Goal: Transaction & Acquisition: Purchase product/service

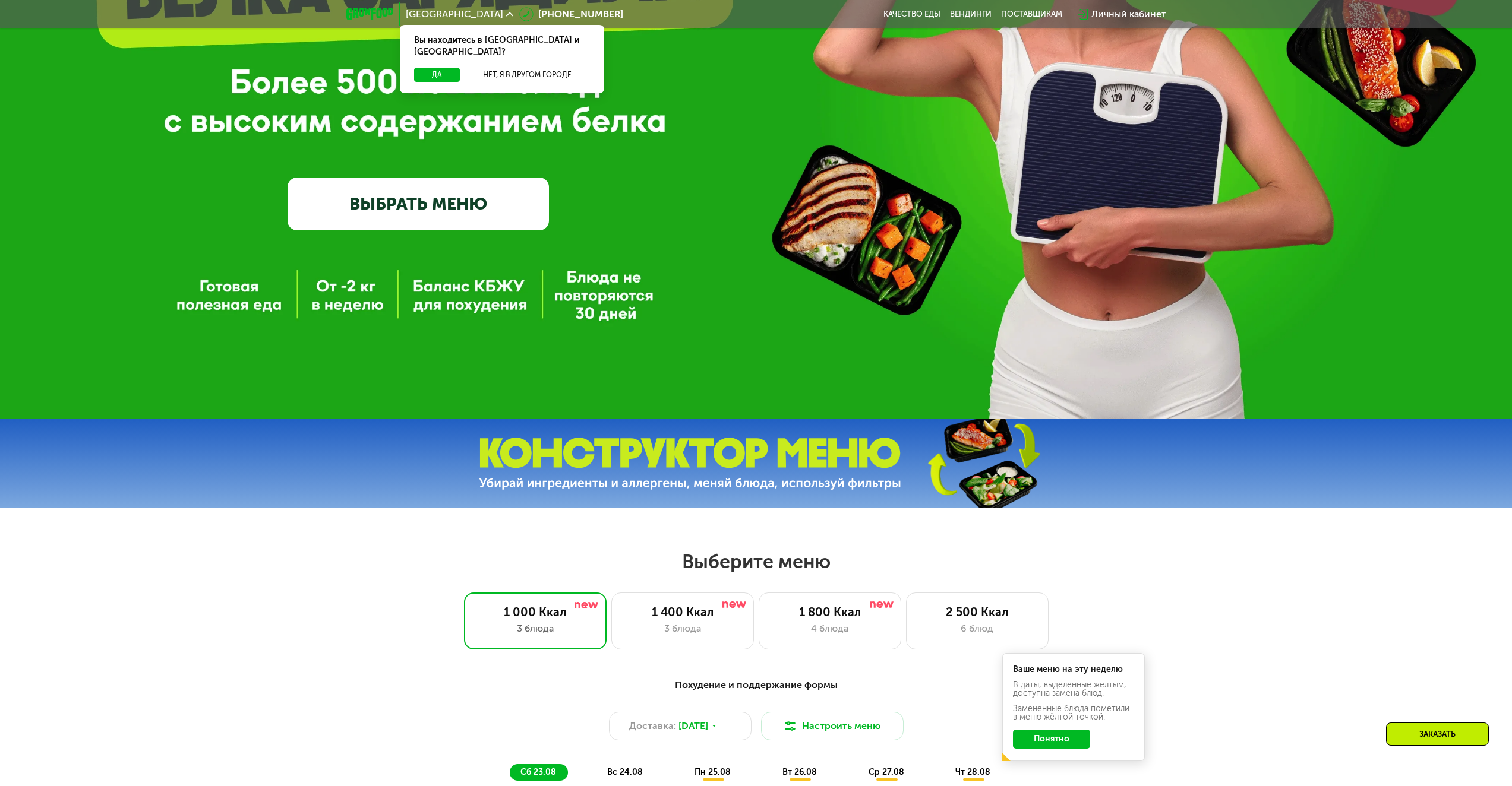
scroll to position [297, 0]
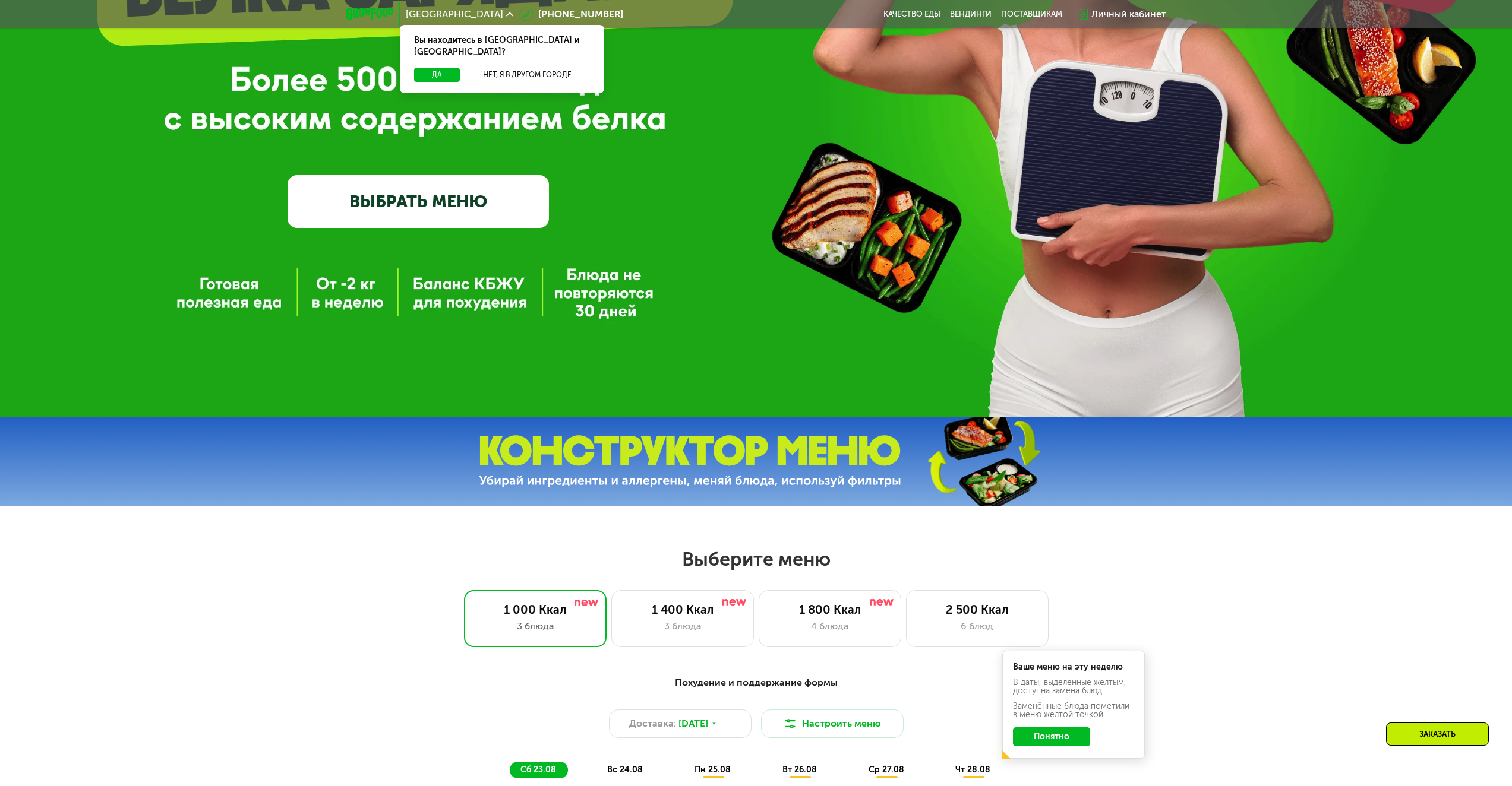
click at [399, 217] on link "ВЫБРАТЬ МЕНЮ" at bounding box center [418, 201] width 262 height 52
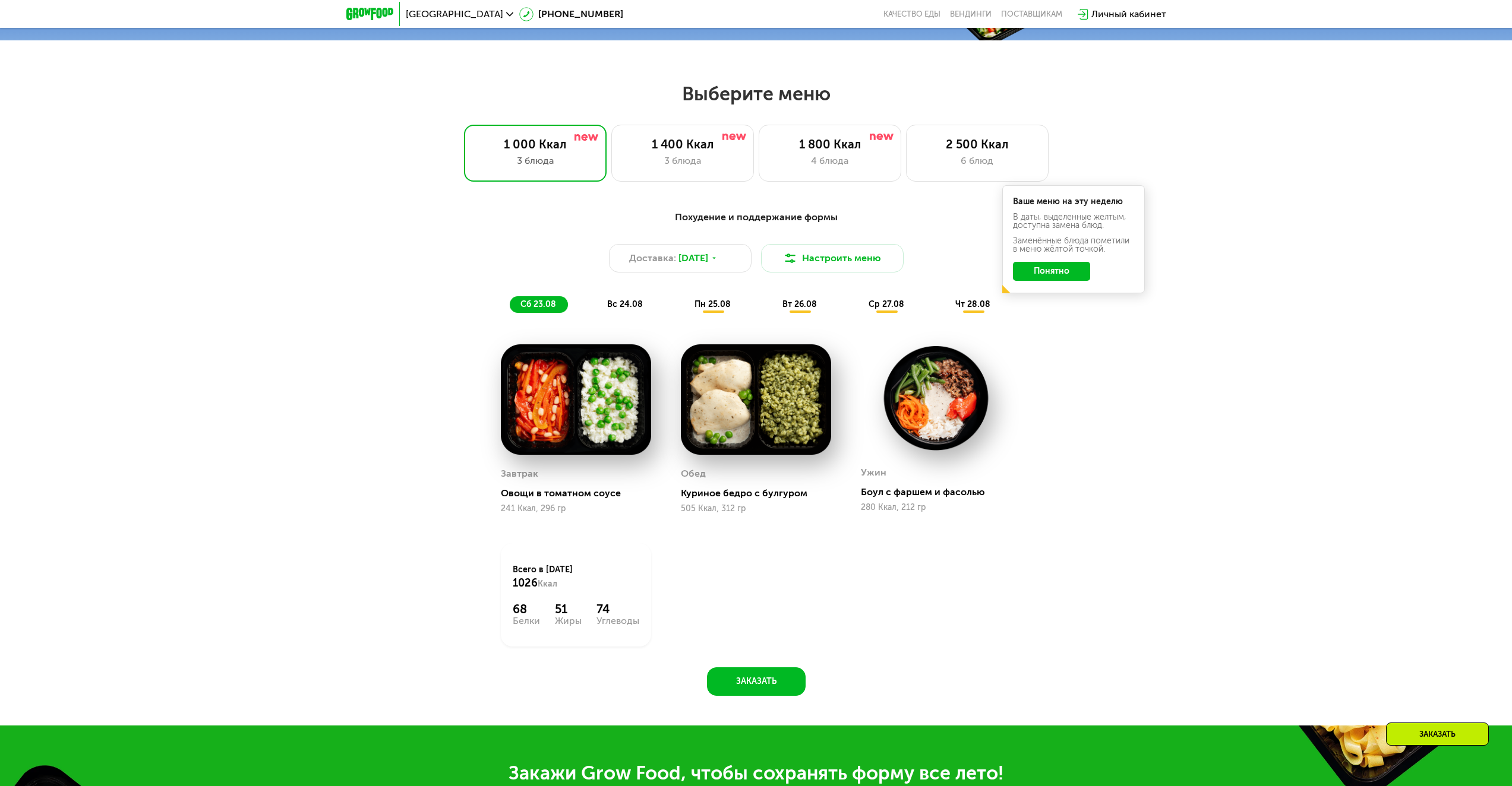
scroll to position [583, 0]
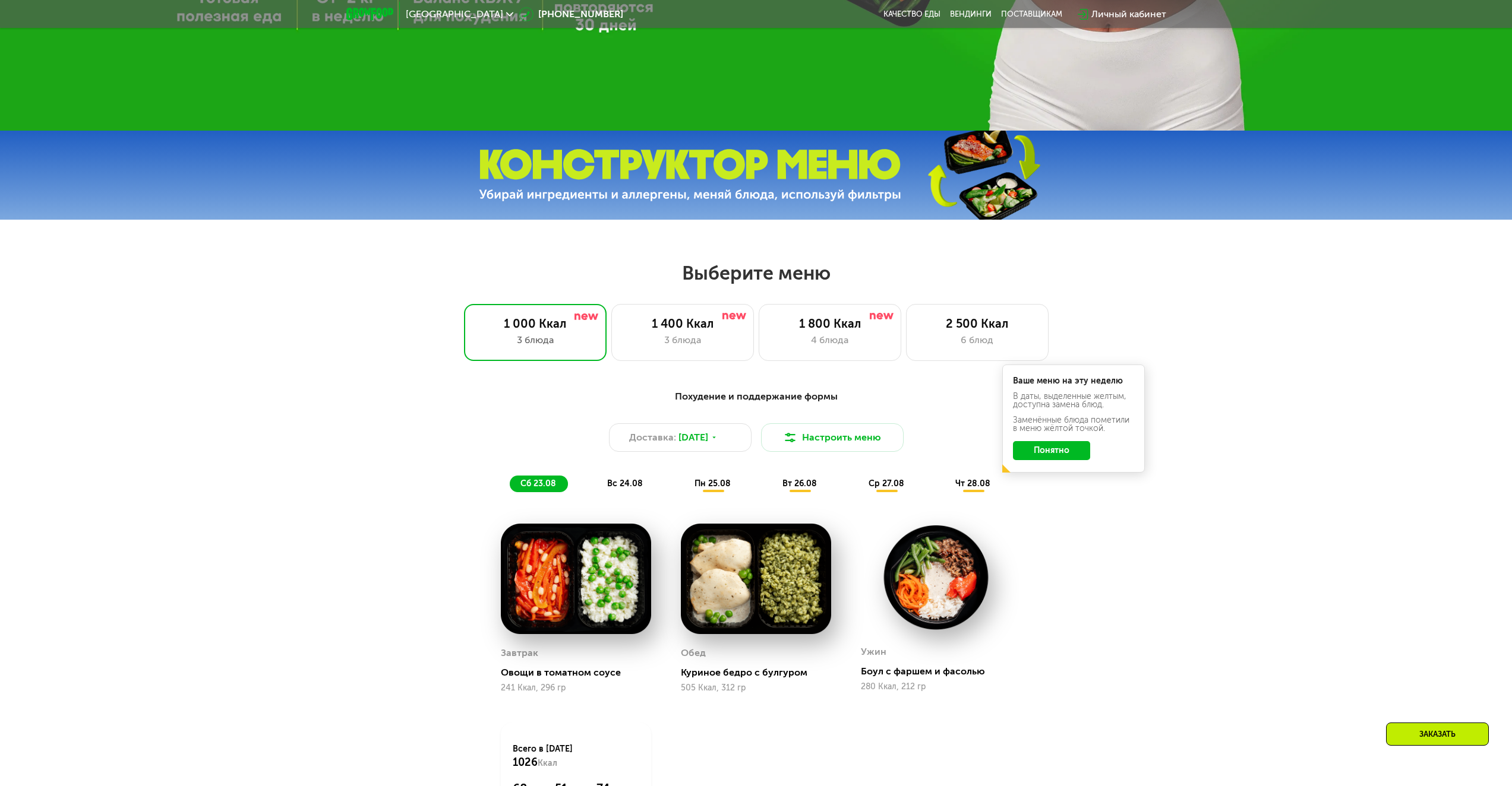
click at [642, 486] on span "вс 24.08" at bounding box center [625, 484] width 36 height 10
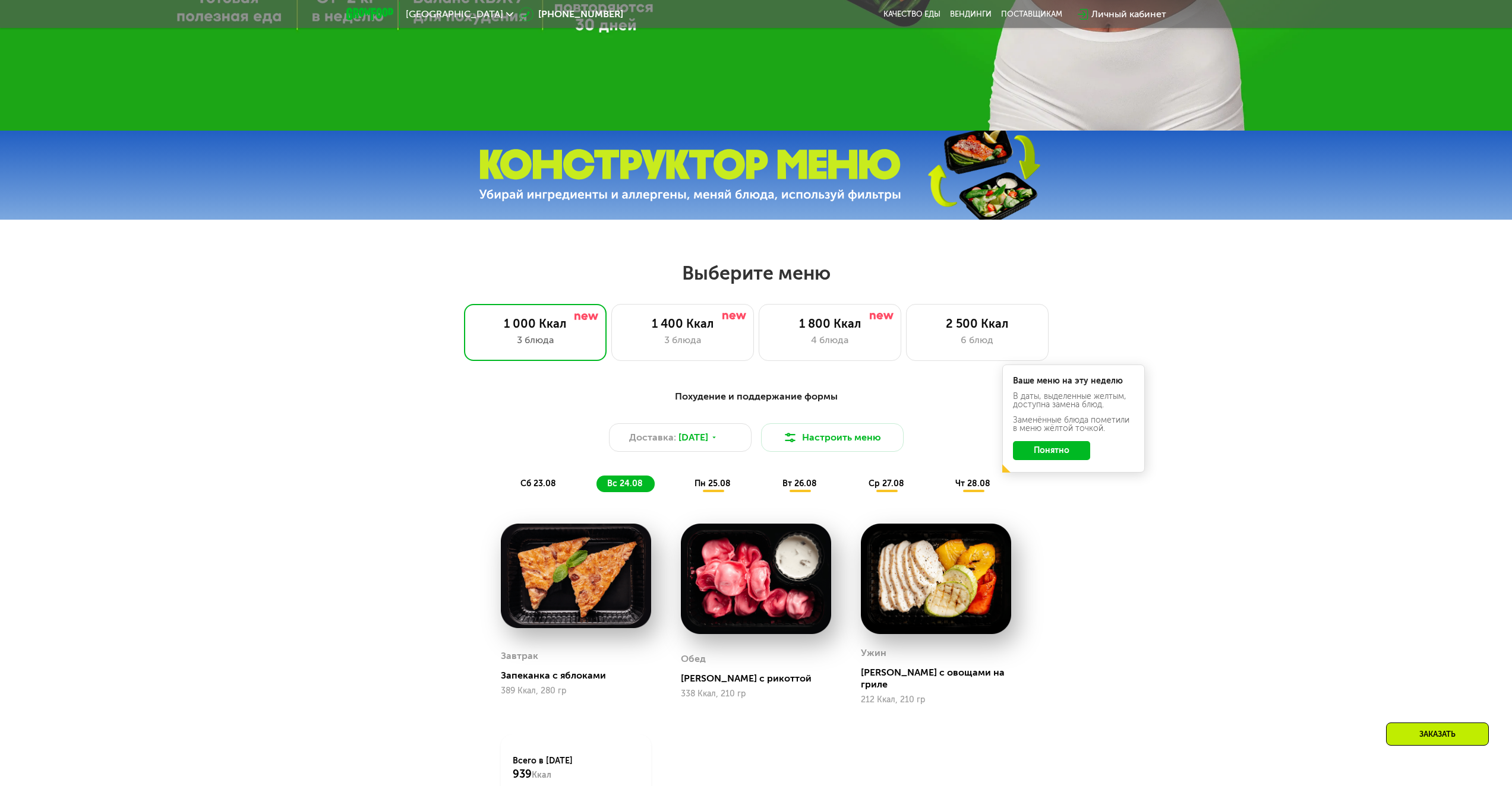
click at [789, 499] on div "Похудение и поддержание формы Доставка: [DATE] Настроить меню сб 23.08 вс 24.08…" at bounding box center [756, 441] width 718 height 117
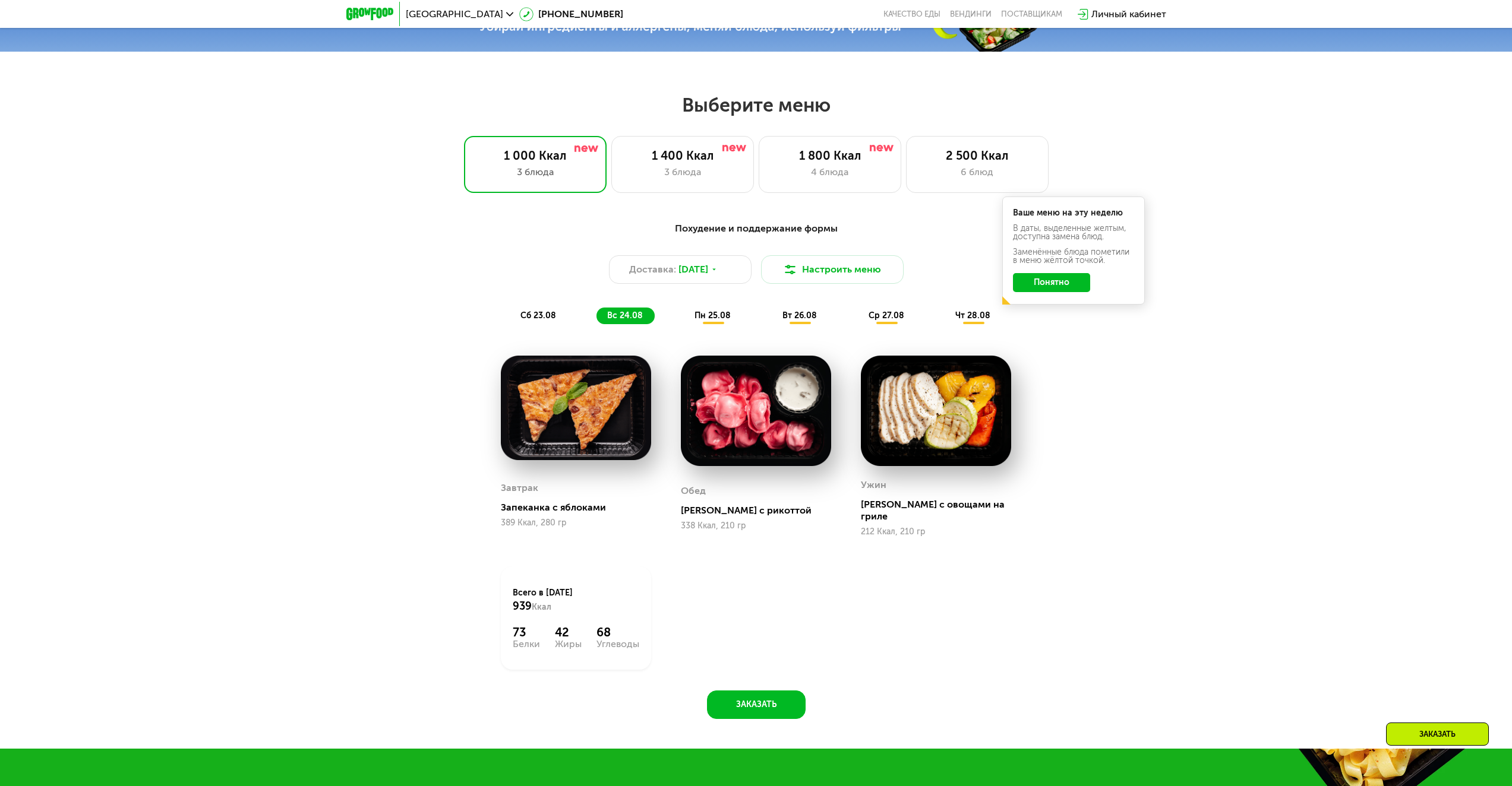
scroll to position [642, 0]
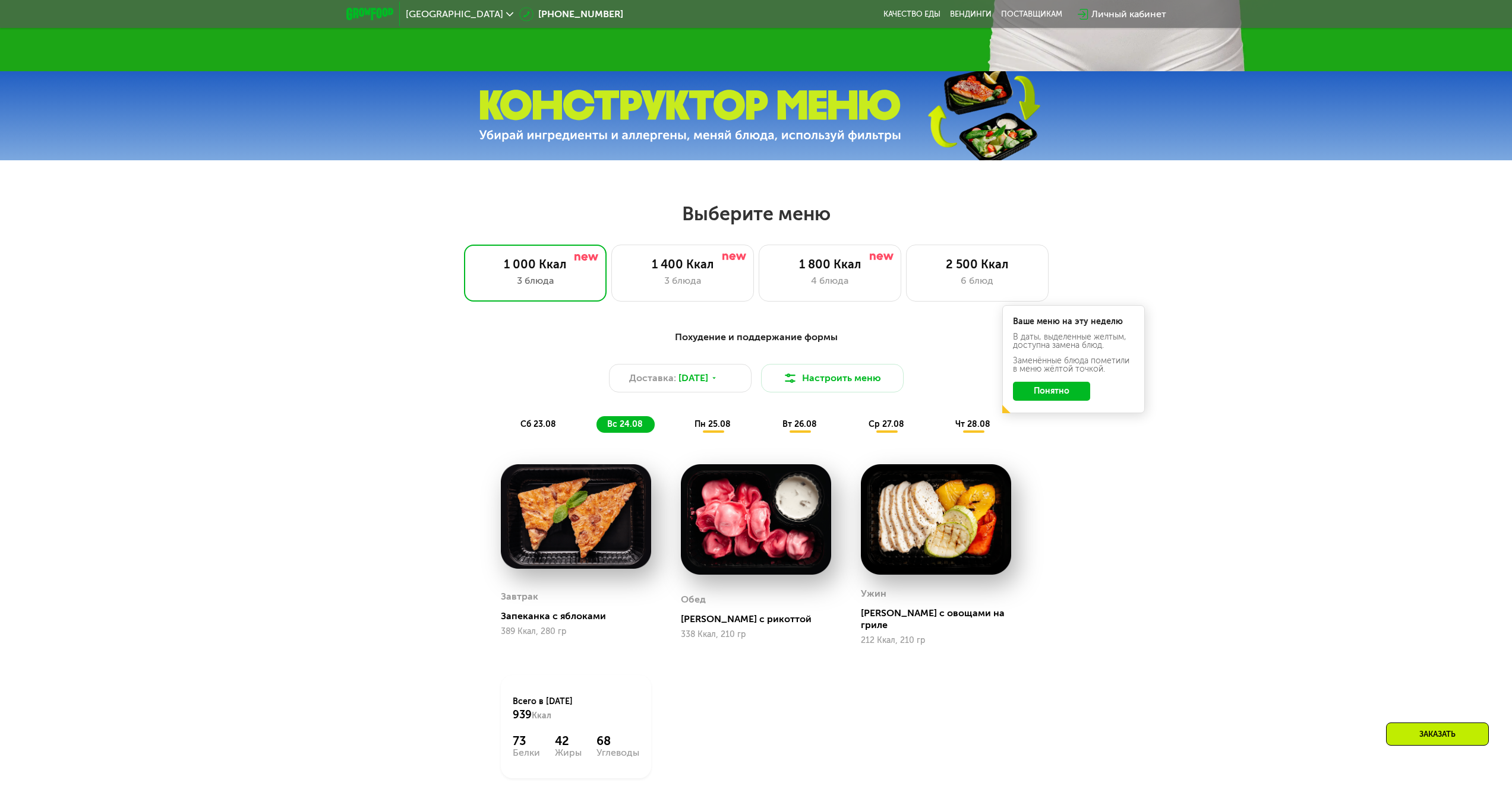
click at [888, 429] on span "ср 27.08" at bounding box center [886, 424] width 36 height 10
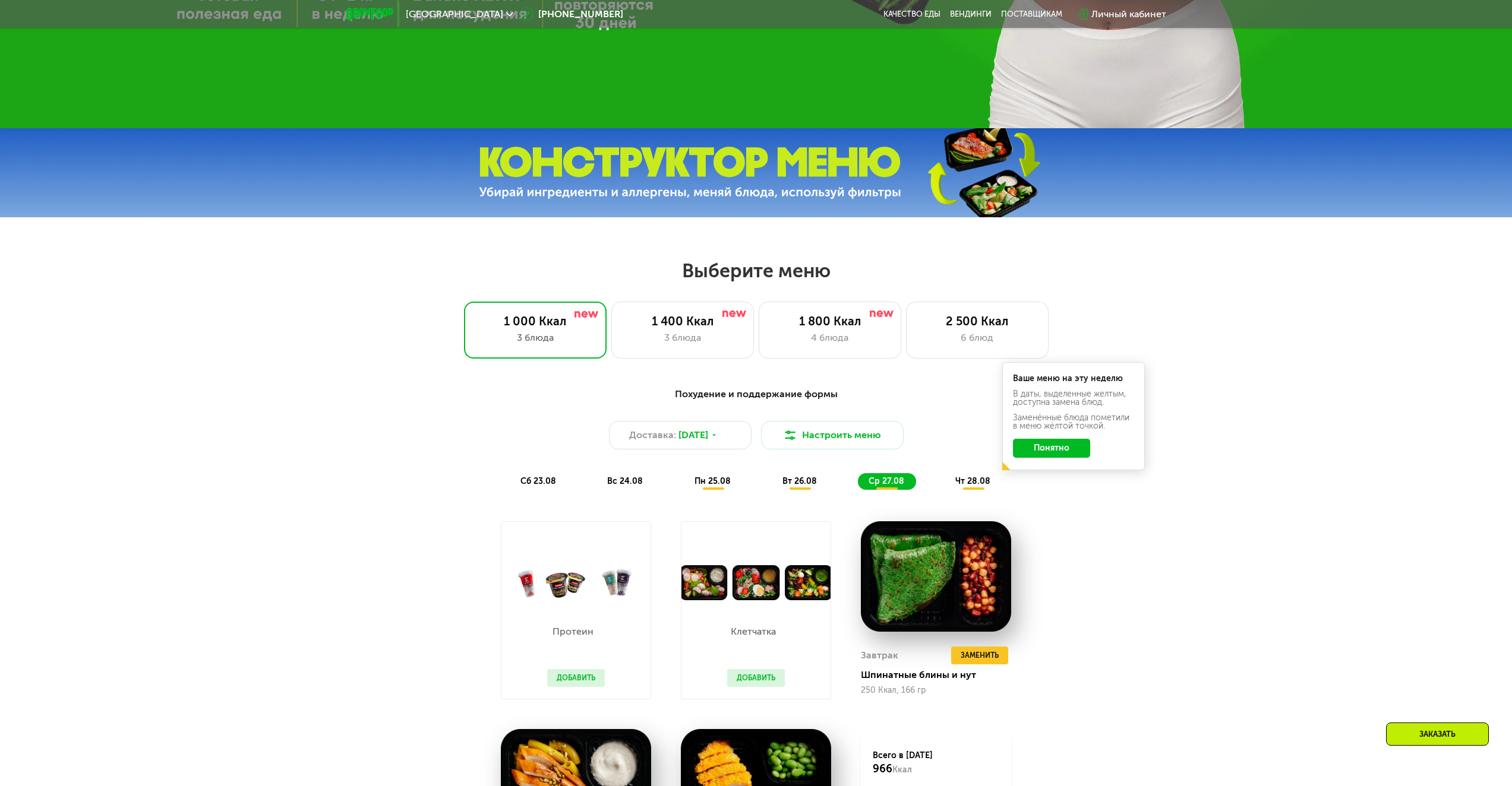
scroll to position [583, 0]
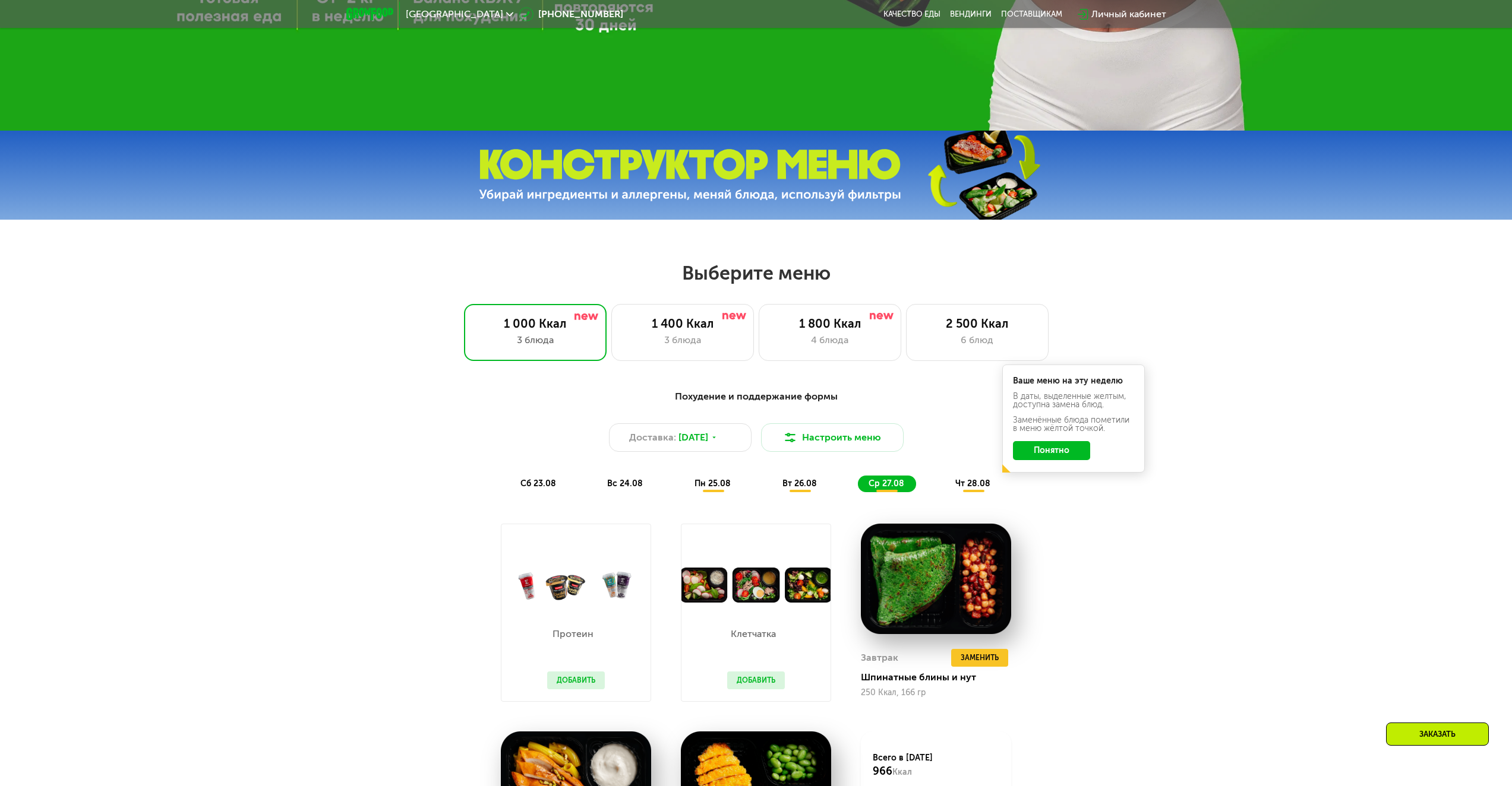
click at [1066, 451] on button "Понятно" at bounding box center [1051, 451] width 77 height 19
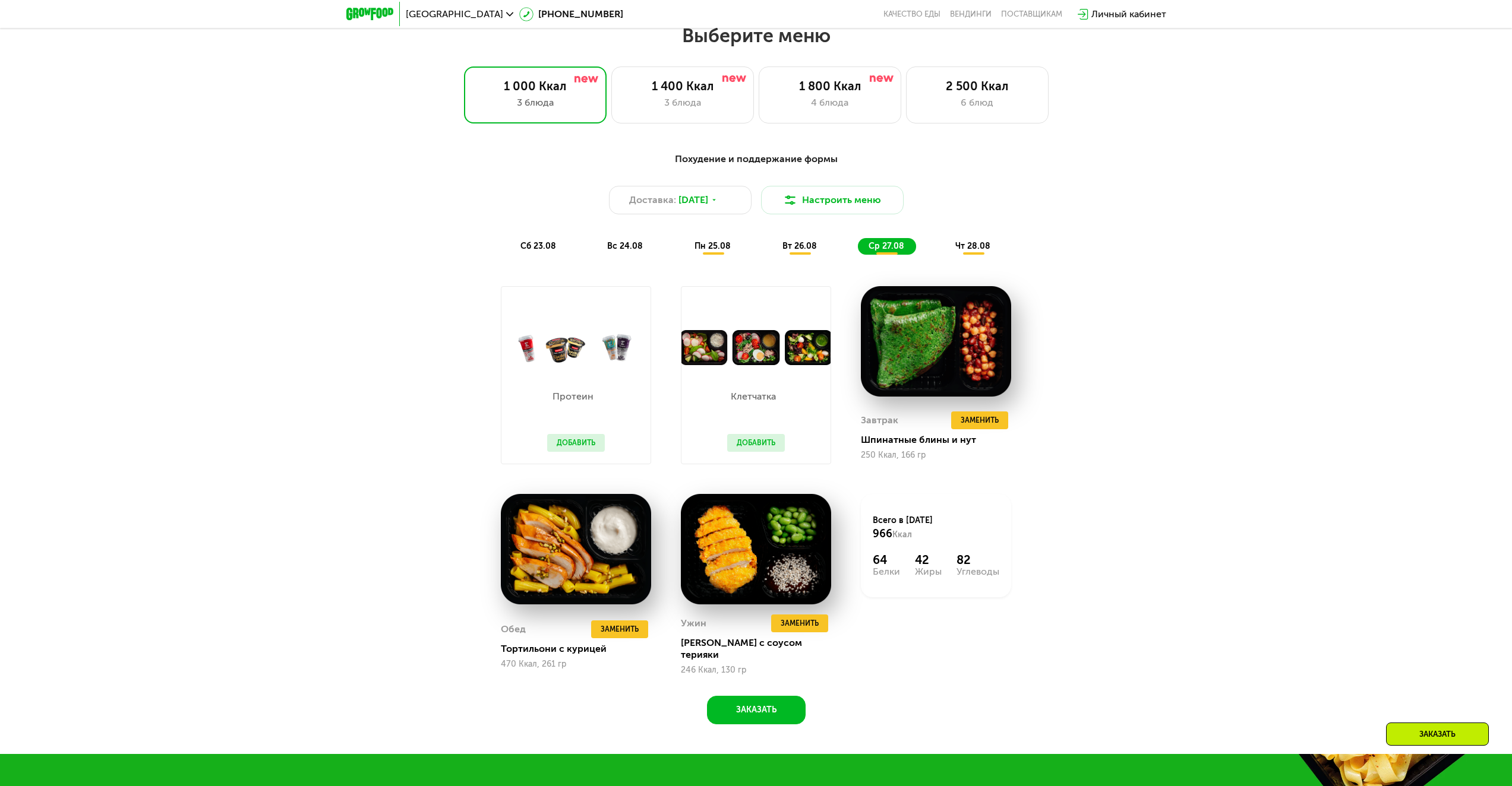
click at [708, 345] on img at bounding box center [756, 347] width 149 height 35
click at [757, 446] on button "Добавить" at bounding box center [755, 443] width 58 height 18
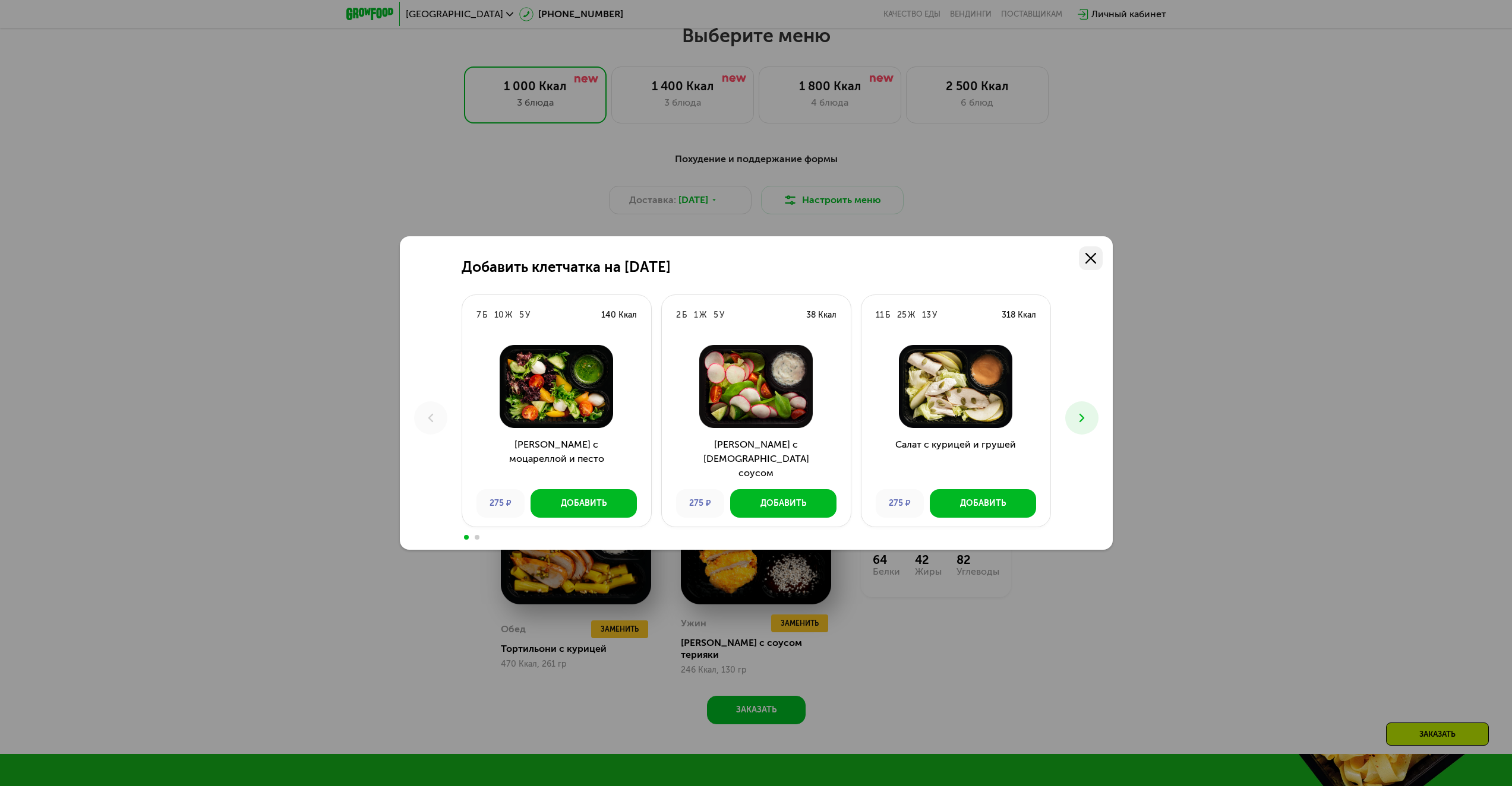
click at [1091, 258] on use at bounding box center [1091, 258] width 11 height 11
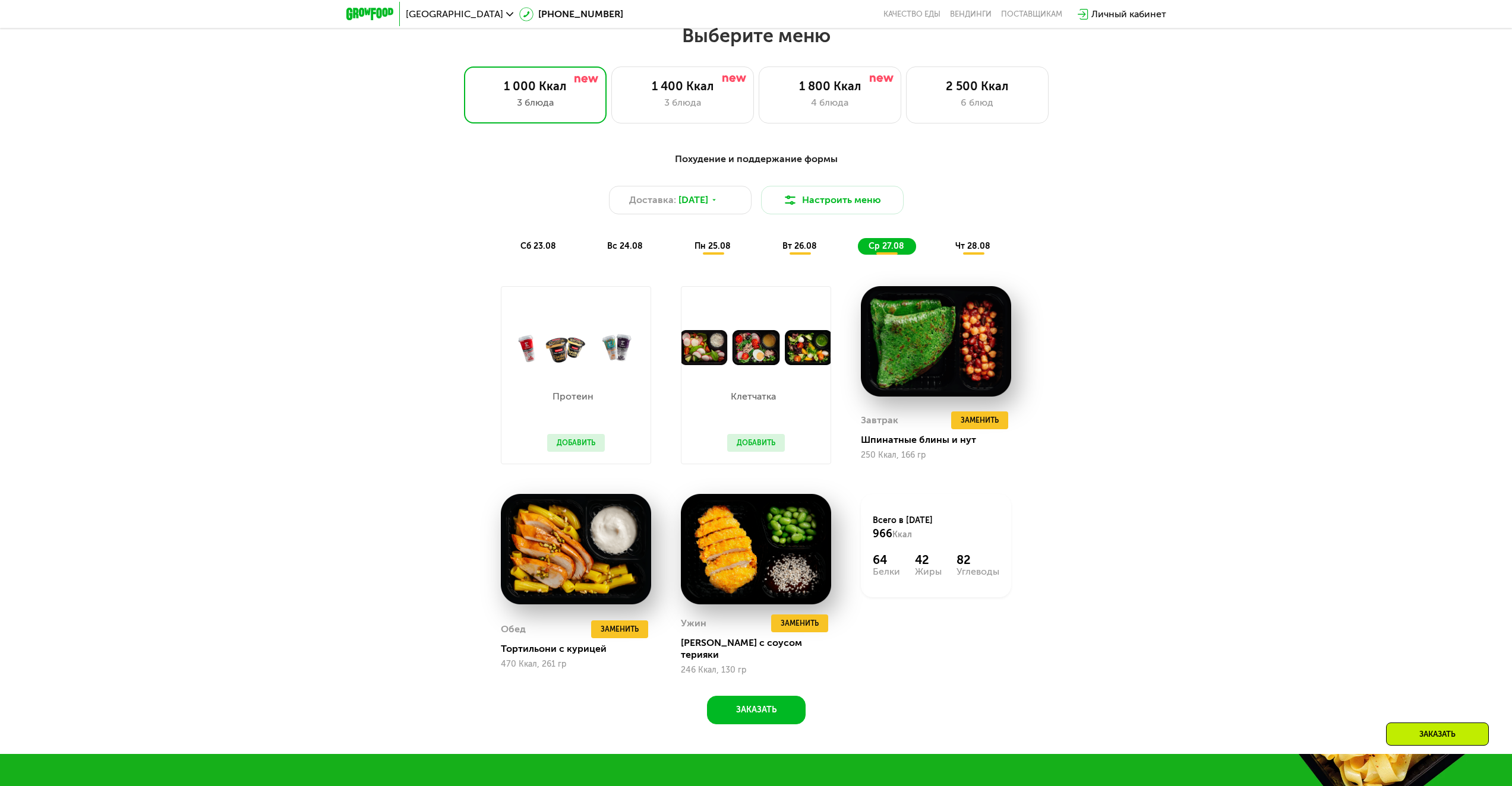
scroll to position [999, 0]
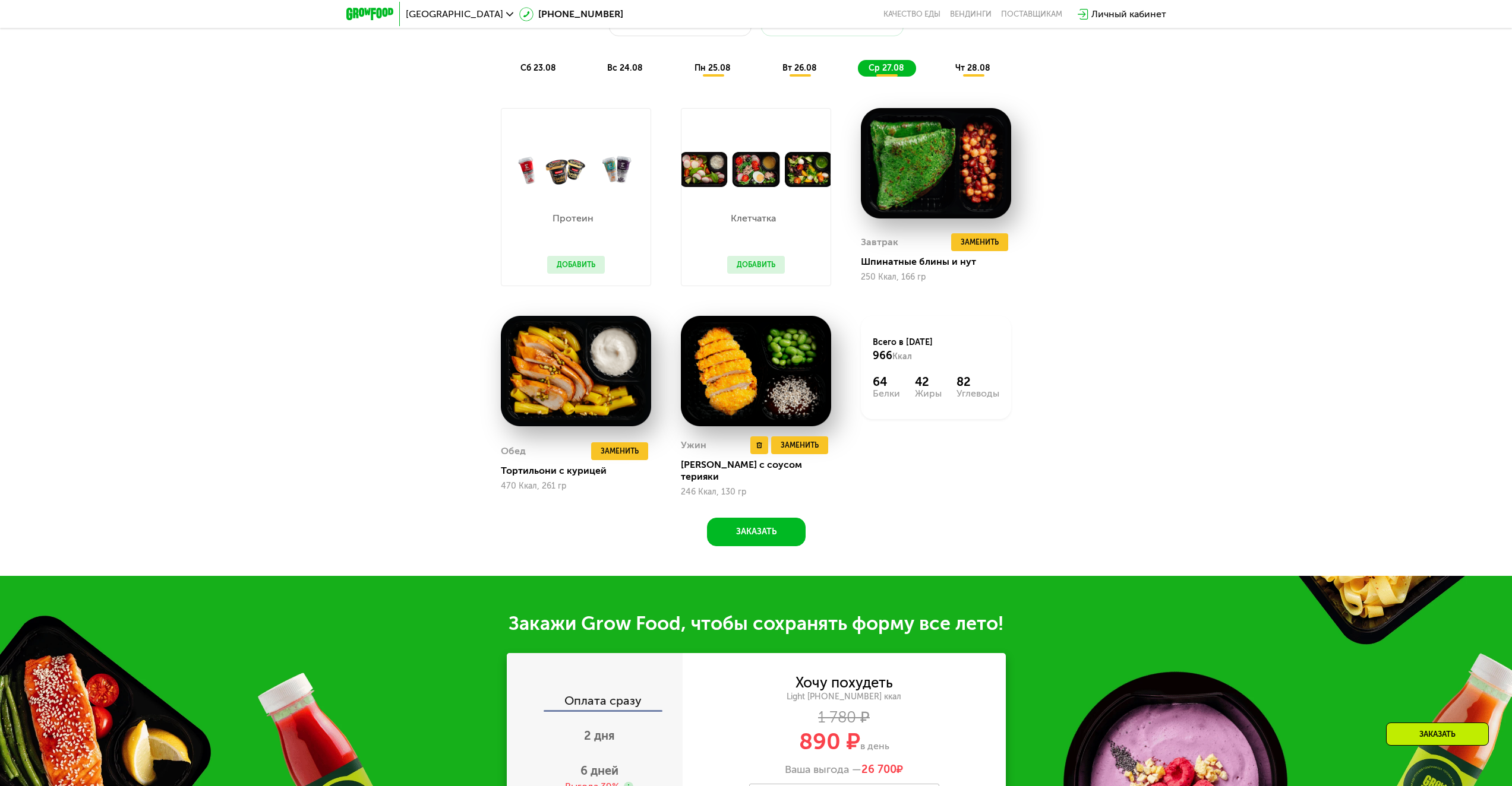
click at [808, 391] on img at bounding box center [756, 371] width 150 height 111
drag, startPoint x: 699, startPoint y: 461, endPoint x: 692, endPoint y: 450, distance: 13.0
click at [698, 461] on div "Ужин Удалить Ужин Заменить Заменить Ужин Кацудон с соусом терияки 246 Ккал, 130…" at bounding box center [756, 467] width 150 height 61
click at [813, 357] on img at bounding box center [756, 371] width 150 height 111
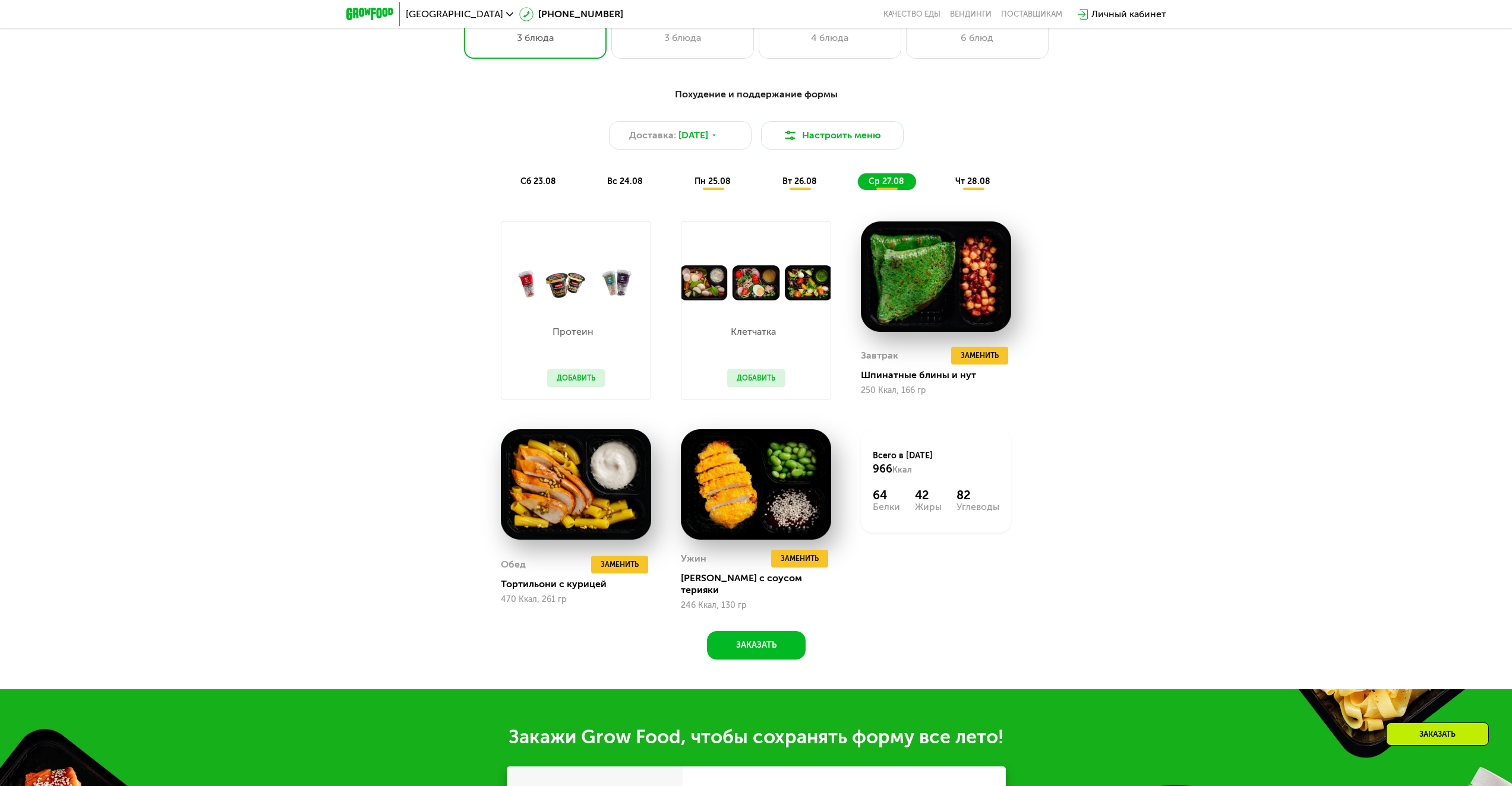
scroll to position [702, 0]
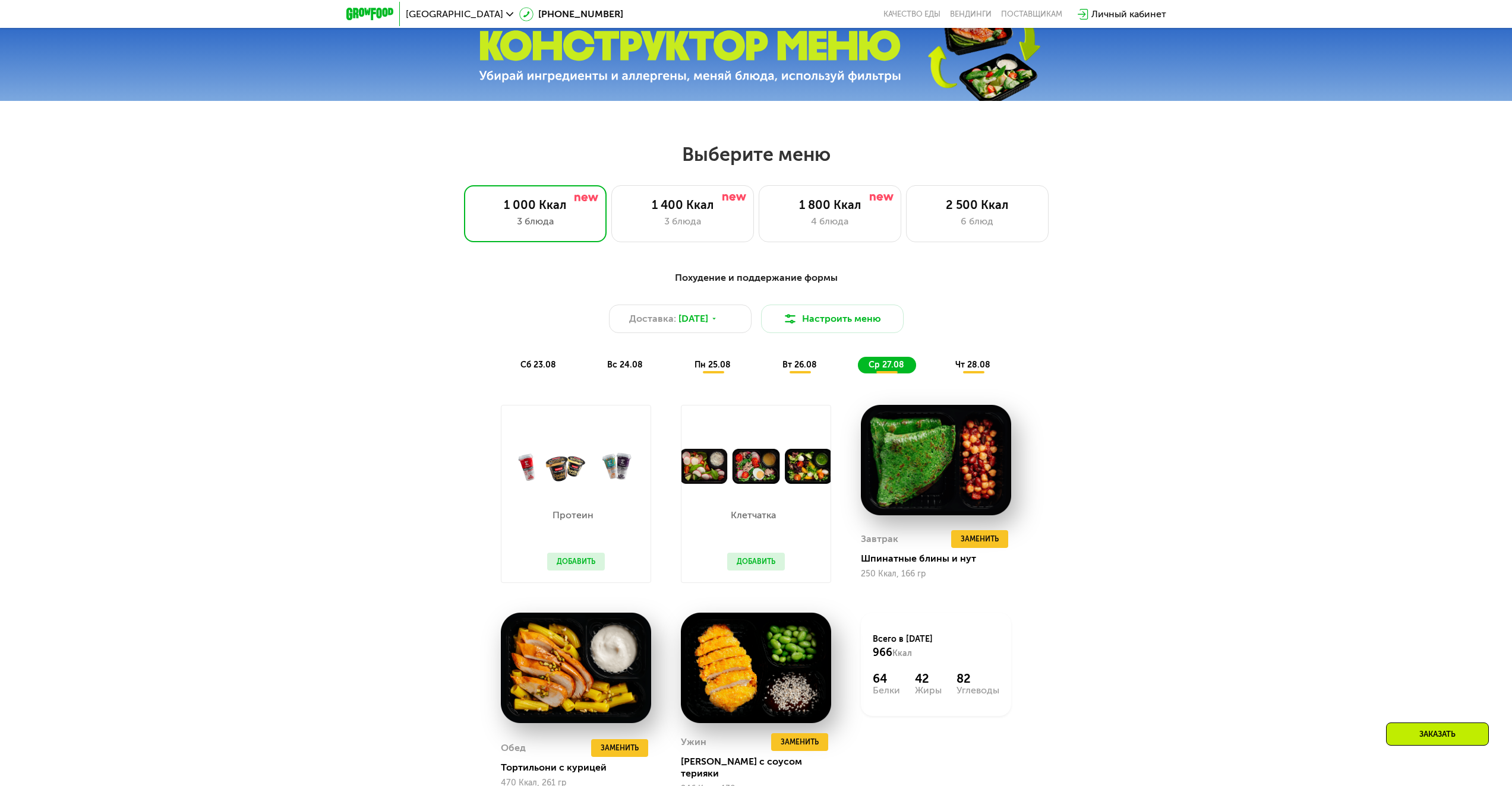
click at [960, 373] on div "чт 28.08" at bounding box center [973, 365] width 58 height 17
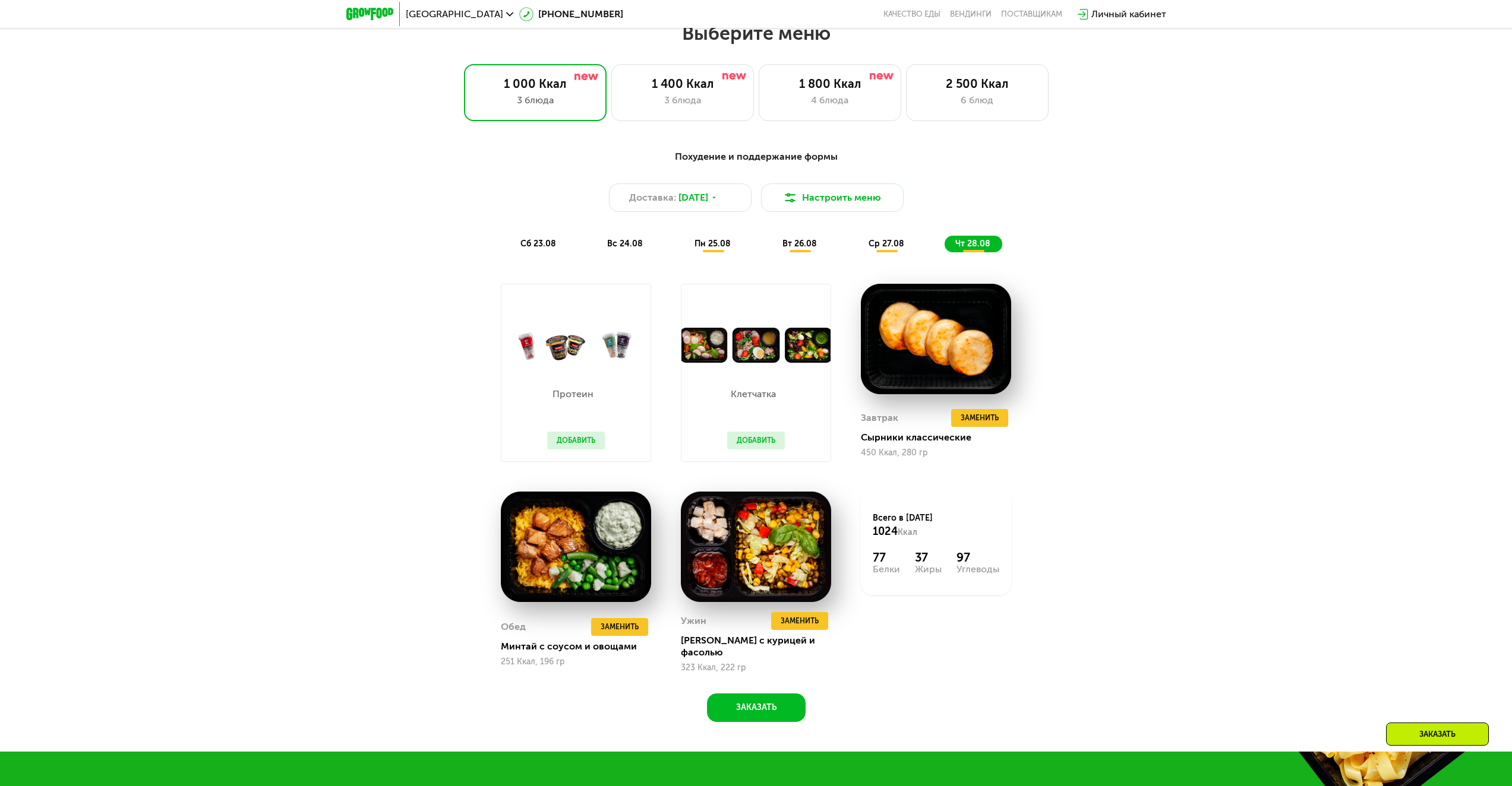
scroll to position [950, 0]
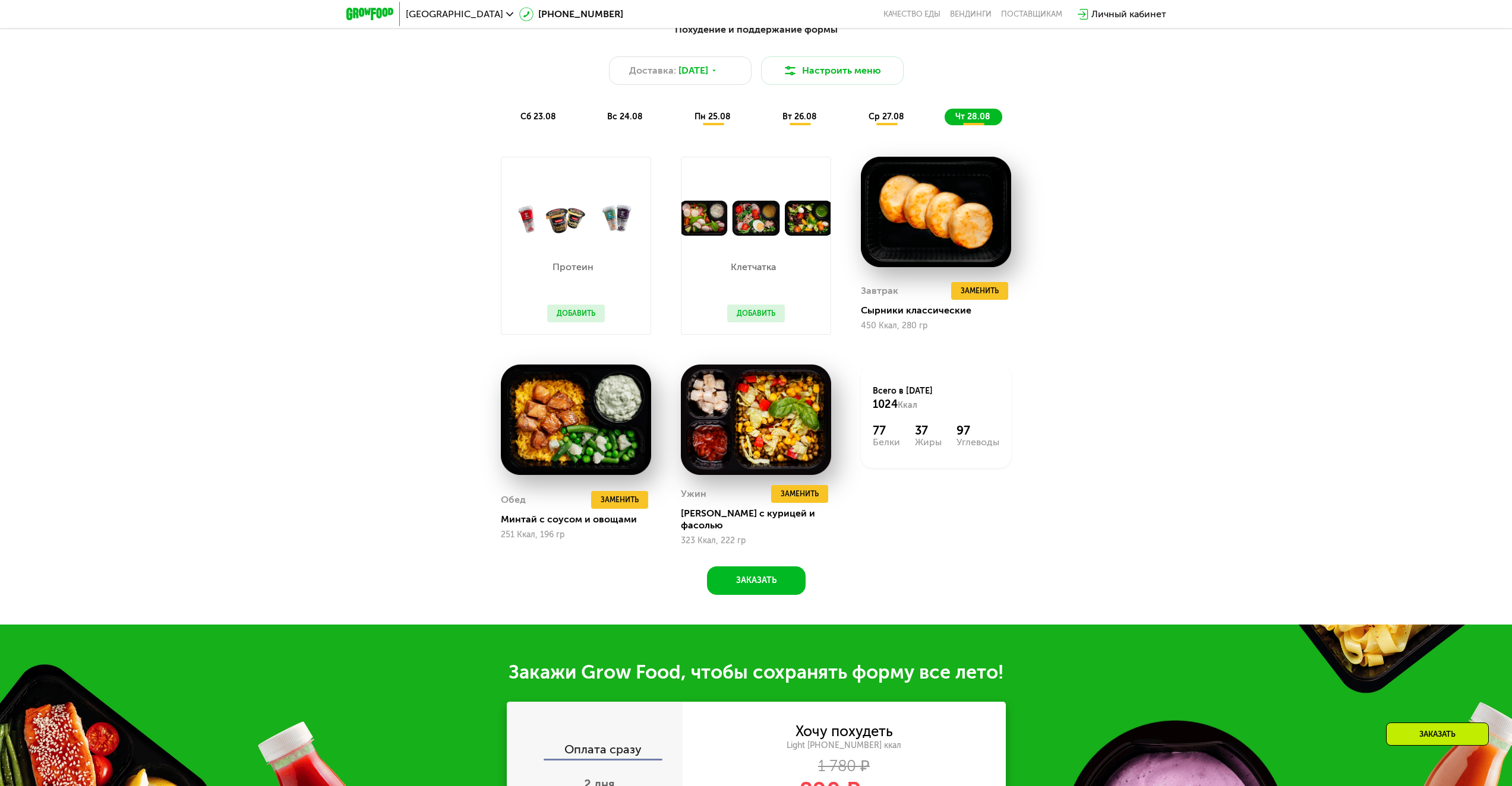
click at [796, 219] on img at bounding box center [756, 218] width 149 height 35
click at [754, 316] on button "Добавить" at bounding box center [755, 314] width 58 height 18
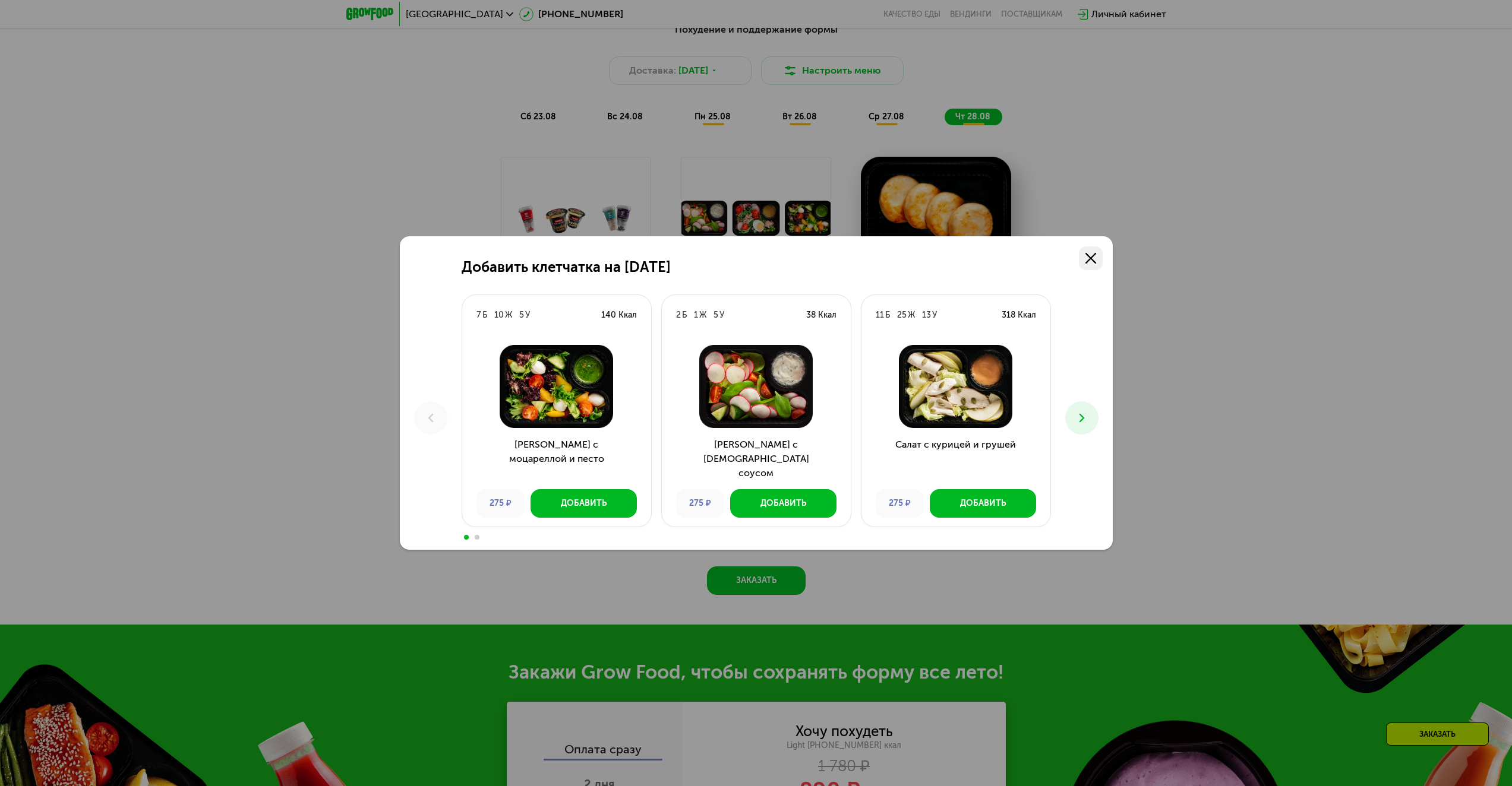
click at [1089, 252] on link at bounding box center [1091, 258] width 24 height 24
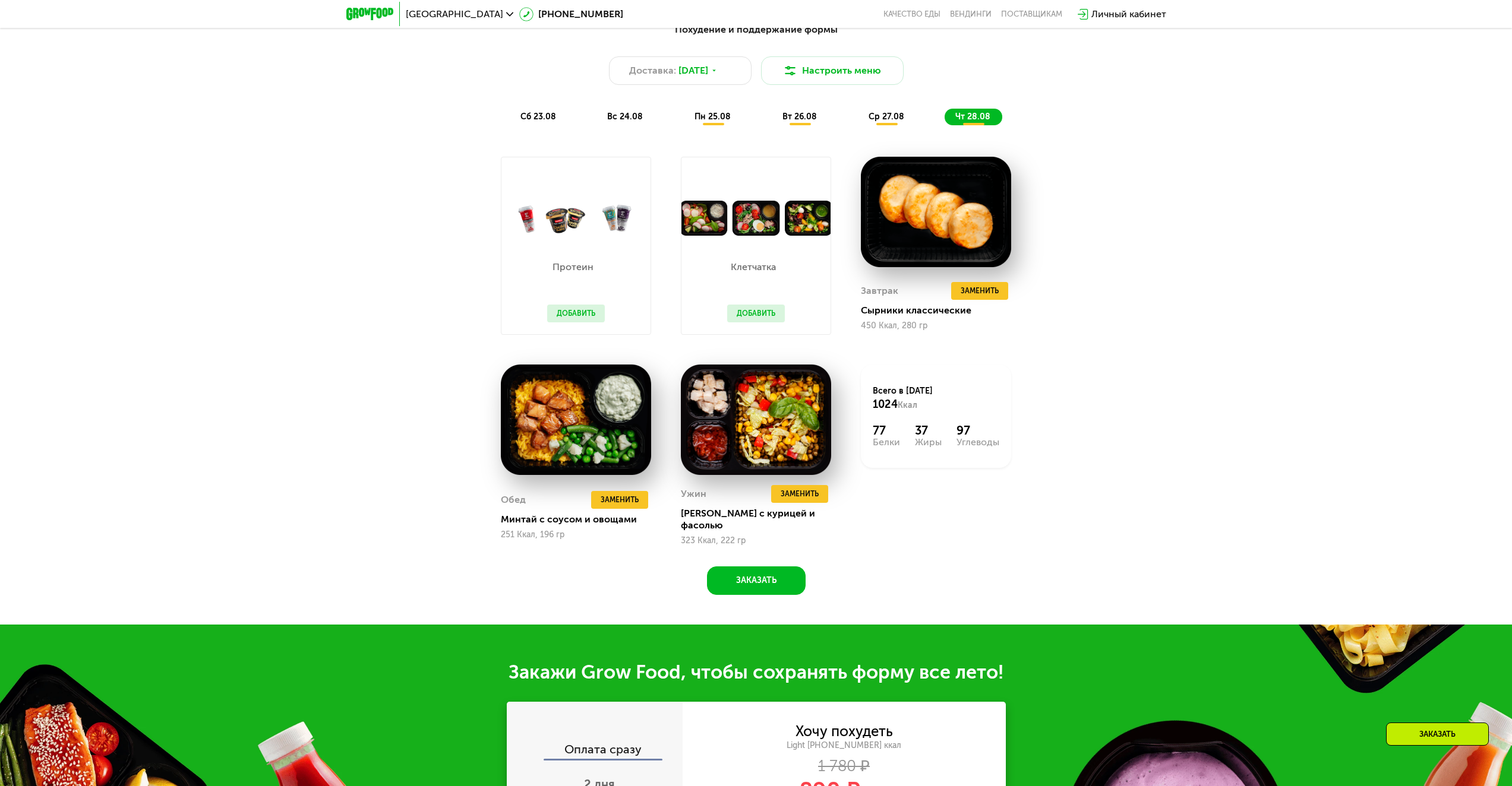
click at [530, 2] on div "[GEOGRAPHIC_DATA] [PHONE_NUMBER] Качество еды [PERSON_NAME] поставщикам Личный …" at bounding box center [756, 14] width 832 height 26
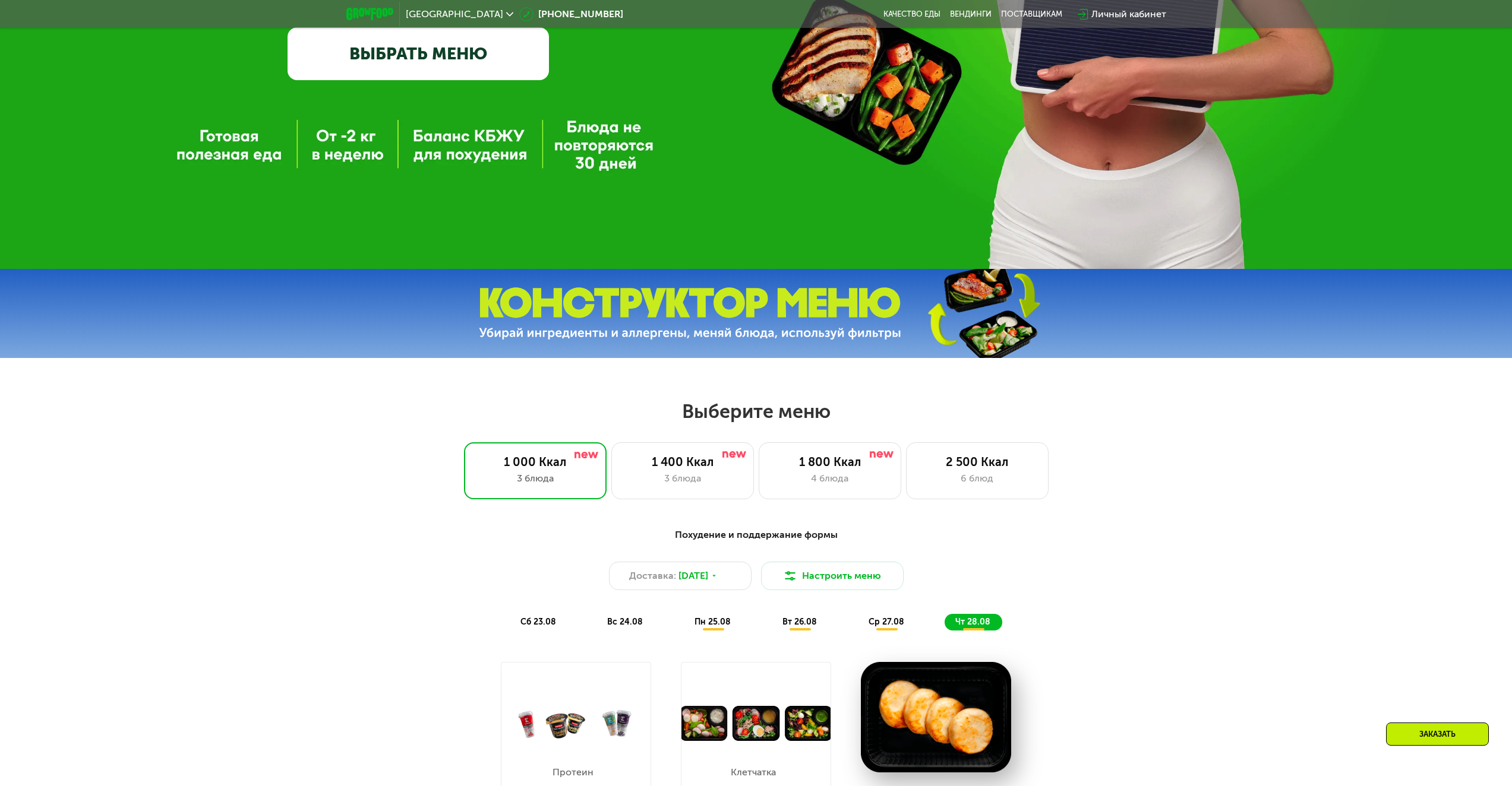
scroll to position [594, 0]
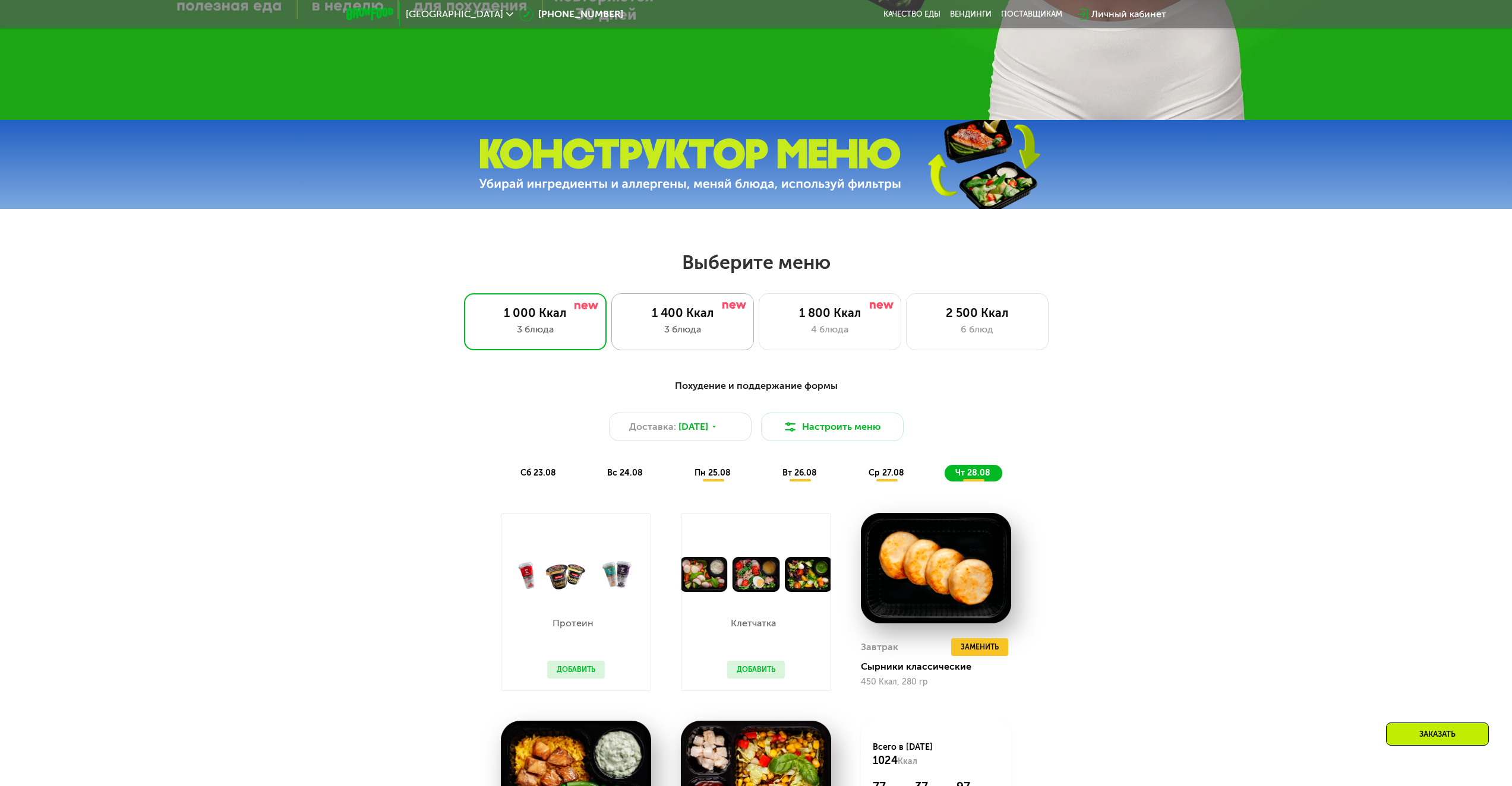
click at [662, 336] on div "3 блюда" at bounding box center [682, 329] width 117 height 14
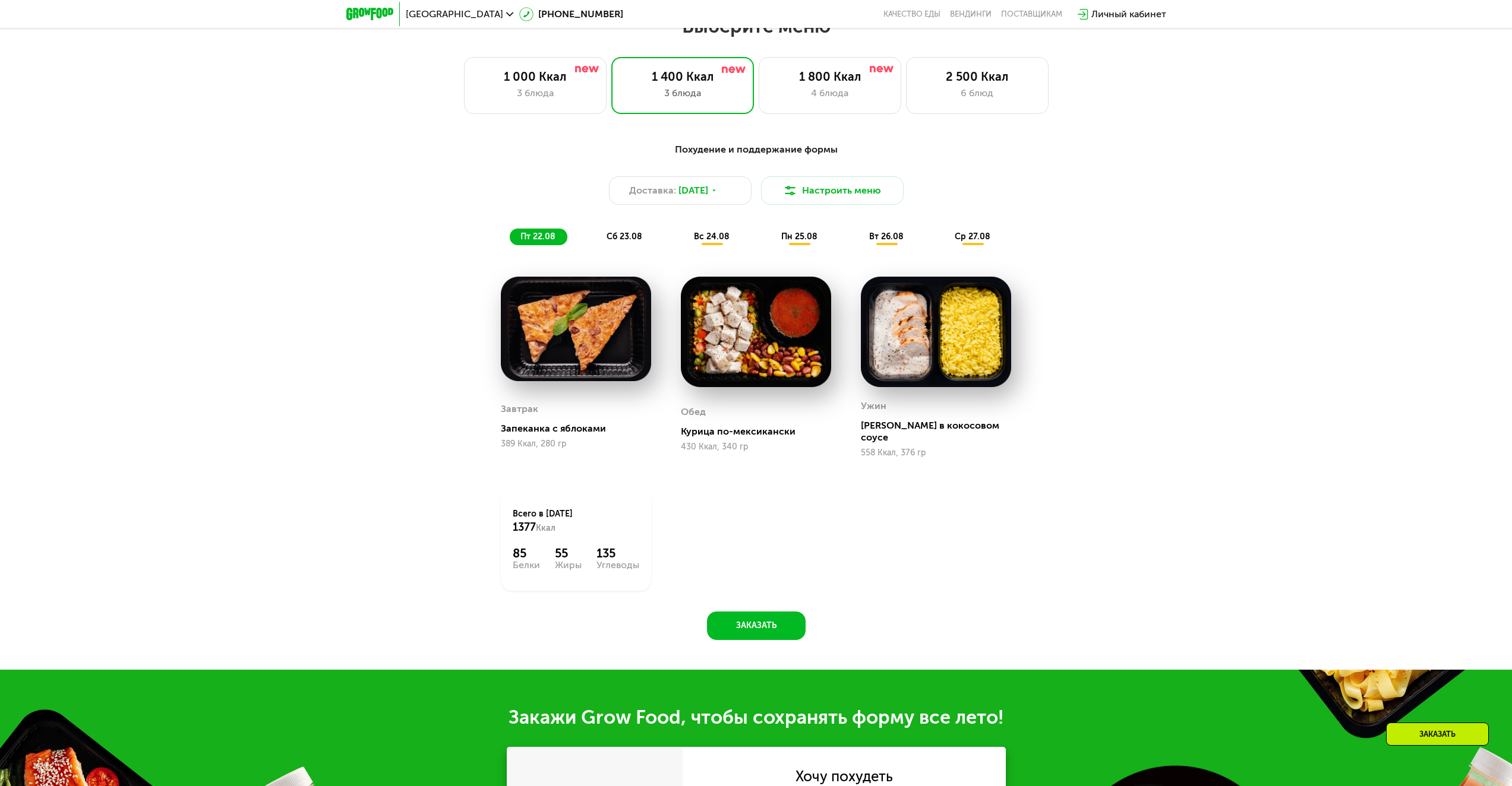
scroll to position [831, 0]
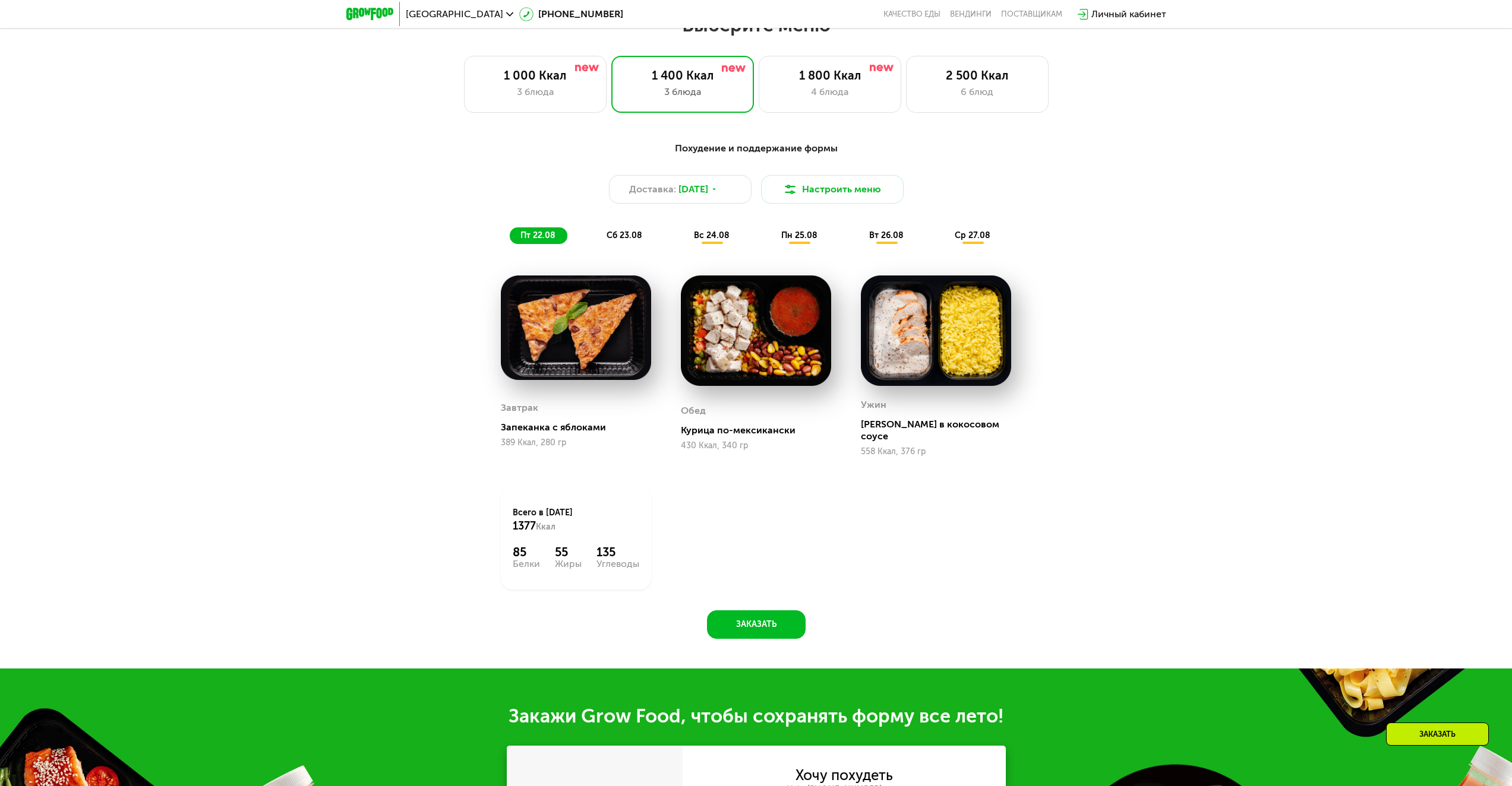
click at [740, 366] on img at bounding box center [756, 331] width 150 height 111
click at [948, 80] on div "2 500 Ккал" at bounding box center [977, 76] width 117 height 14
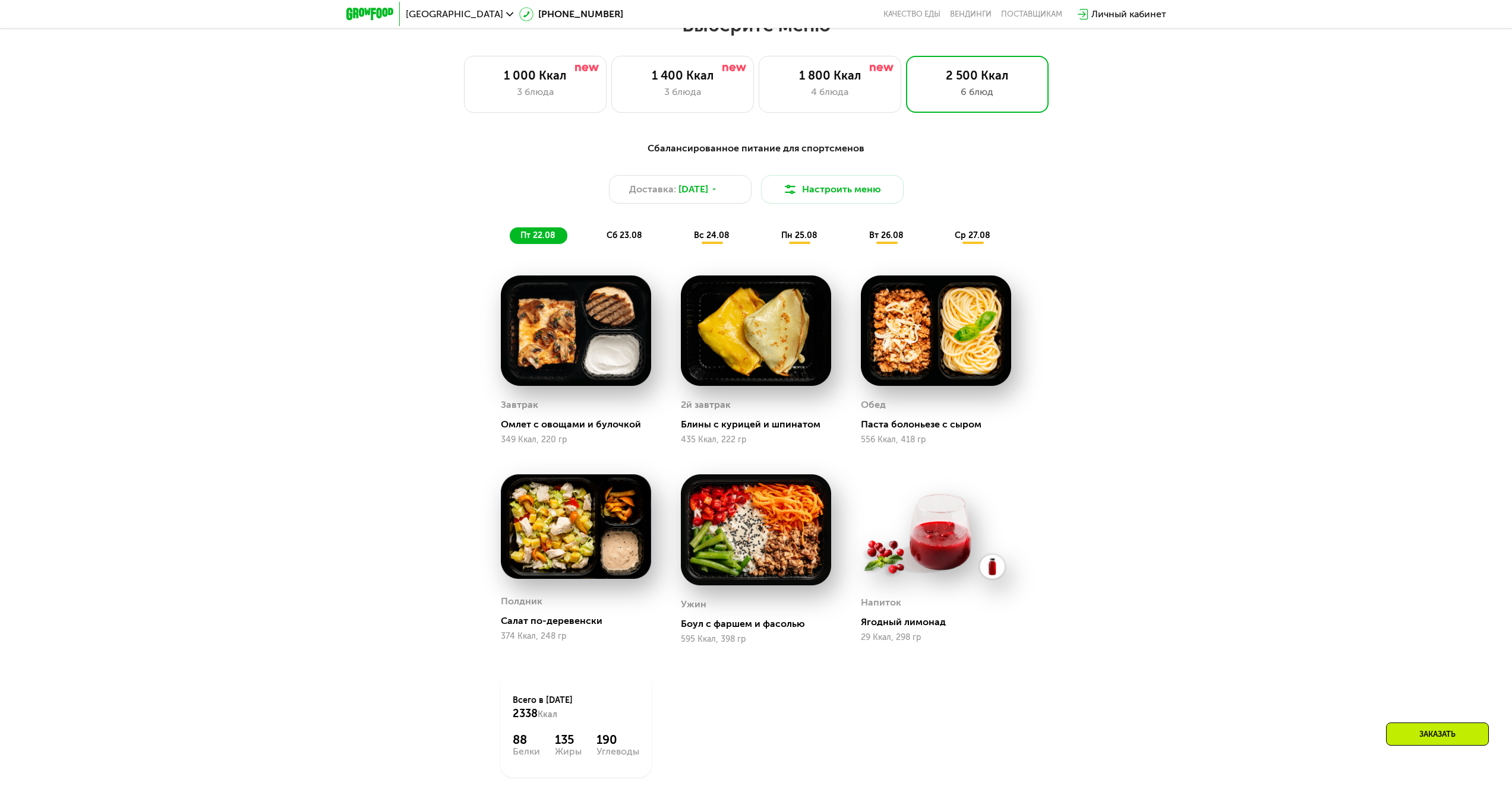
click at [749, 518] on img at bounding box center [756, 530] width 150 height 111
